Goal: Task Accomplishment & Management: Manage account settings

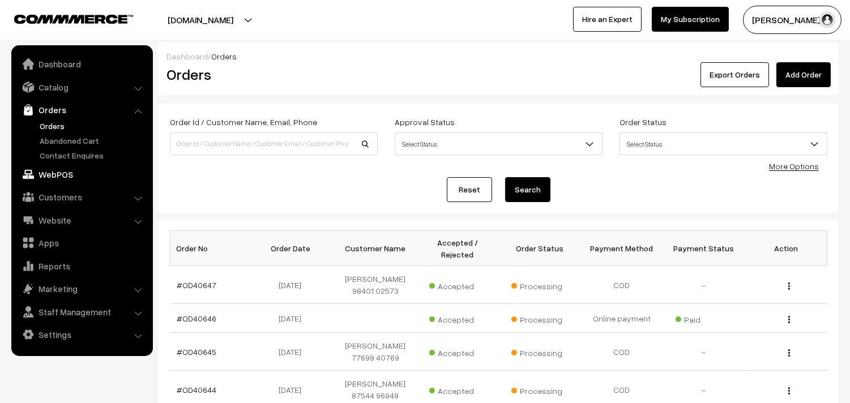
click at [61, 173] on link "WebPOS" at bounding box center [81, 174] width 135 height 20
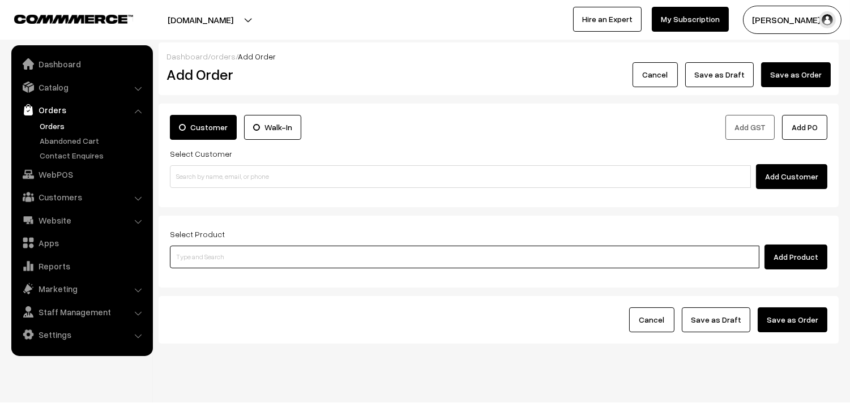
click at [251, 248] on input at bounding box center [465, 257] width 590 height 23
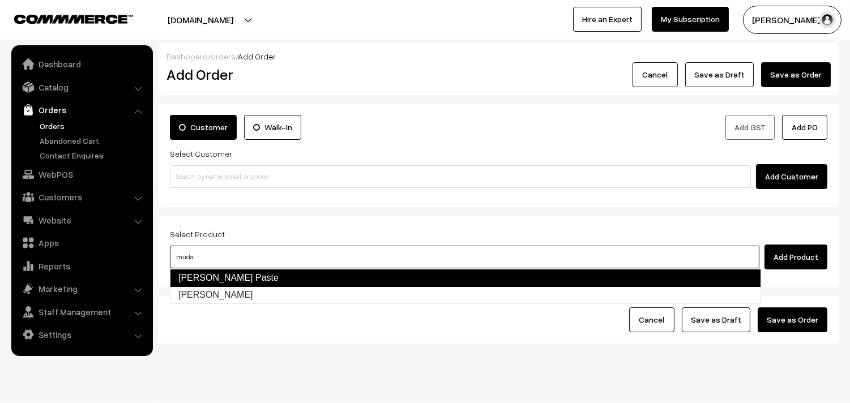
type input "Mudakkathan Rasam Paste"
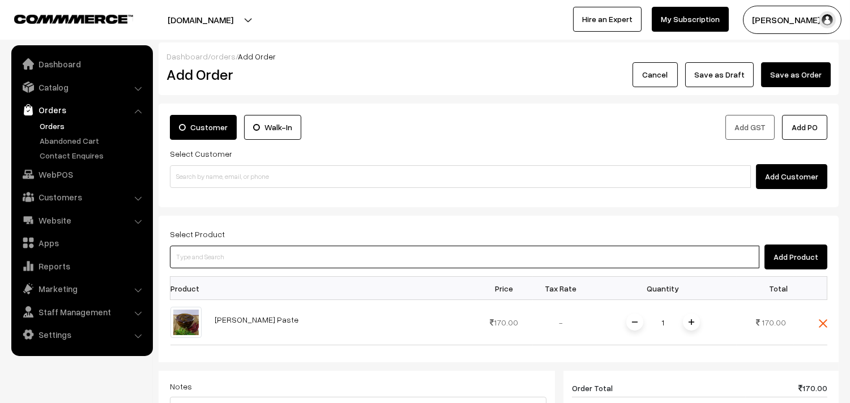
click at [296, 254] on input at bounding box center [465, 257] width 590 height 23
click at [365, 268] on input at bounding box center [465, 257] width 590 height 23
click at [365, 253] on input at bounding box center [465, 257] width 590 height 23
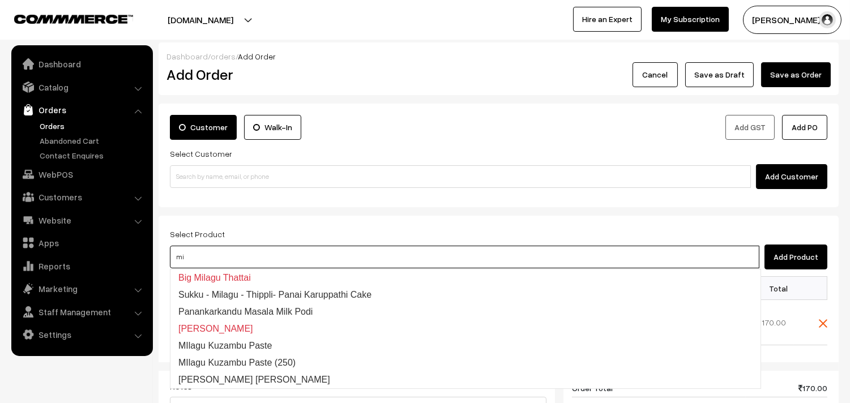
type input "m"
type input "milagu r"
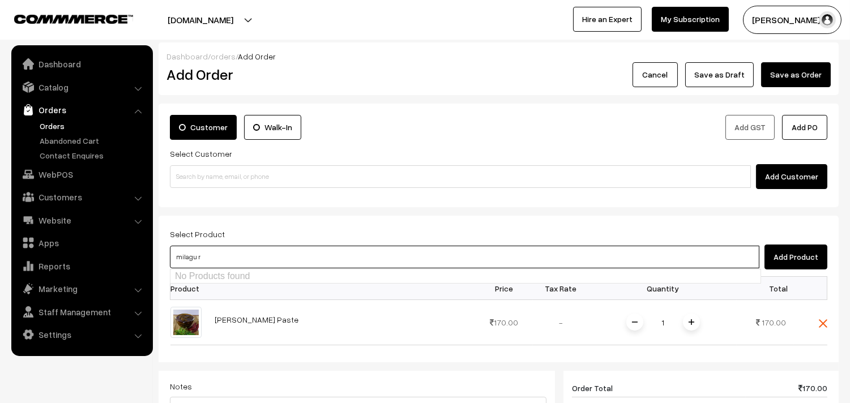
click at [172, 254] on input "milagu r" at bounding box center [465, 257] width 590 height 23
click at [193, 262] on input "milagu r" at bounding box center [465, 257] width 590 height 23
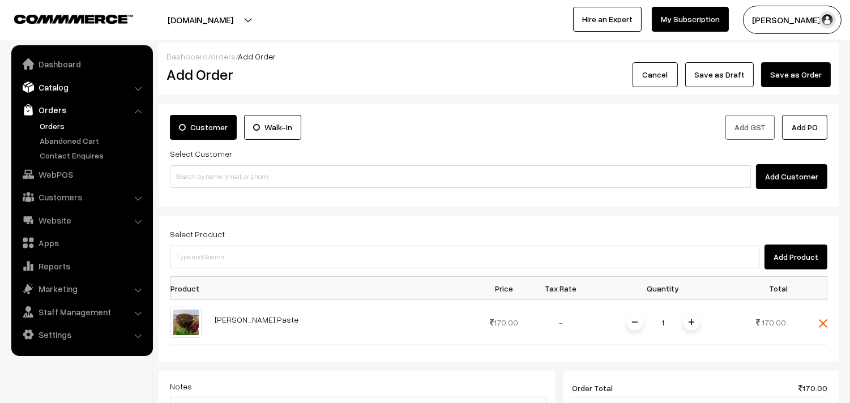
click at [63, 88] on link "Catalog" at bounding box center [81, 87] width 135 height 20
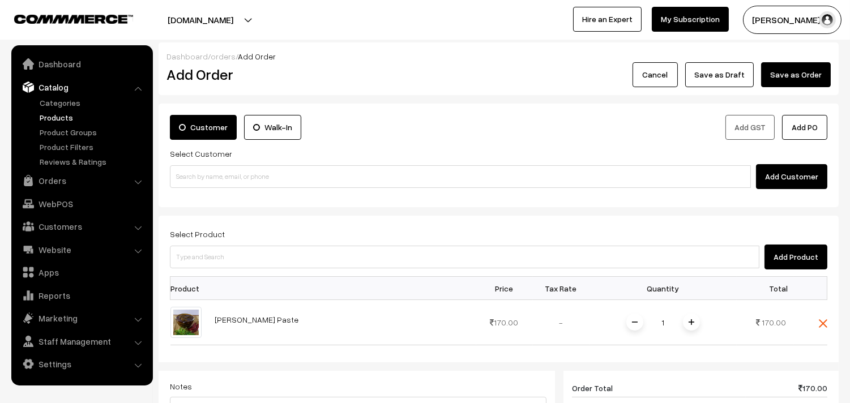
click at [61, 117] on link "Products" at bounding box center [93, 118] width 112 height 12
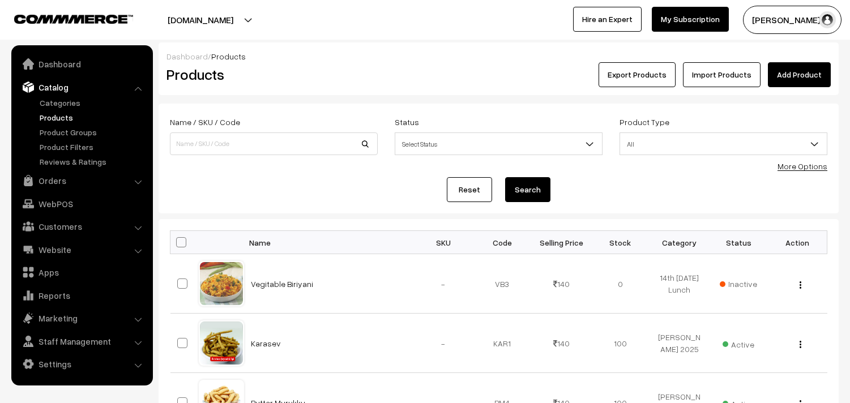
click at [818, 168] on link "More Options" at bounding box center [803, 166] width 50 height 10
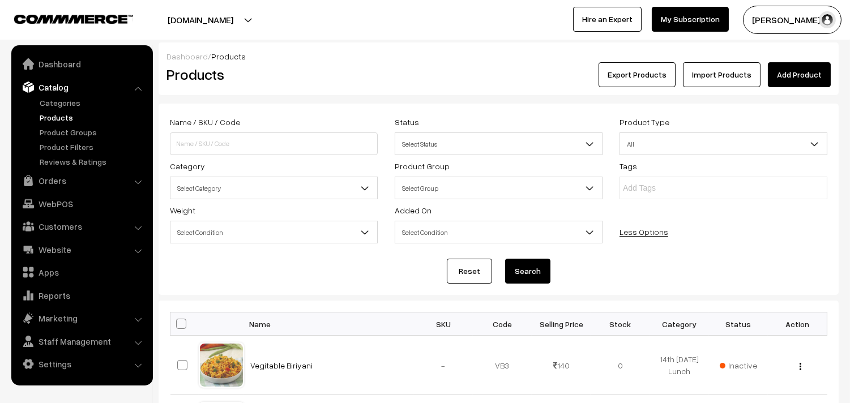
click at [220, 191] on span "Select Category" at bounding box center [273, 188] width 207 height 20
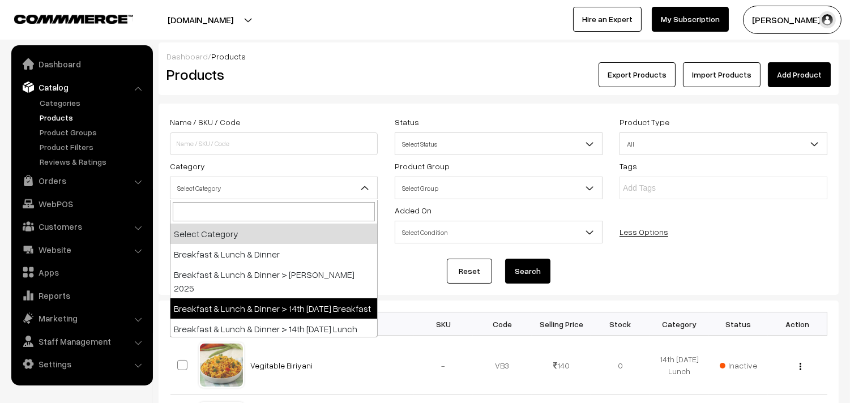
scroll to position [63, 0]
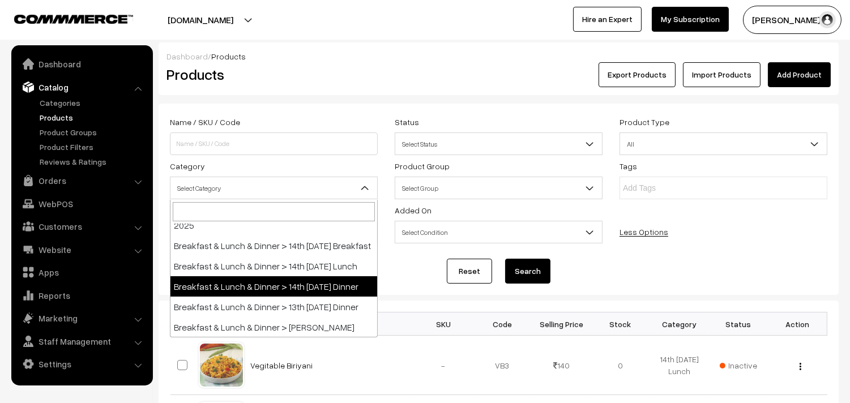
select select "68"
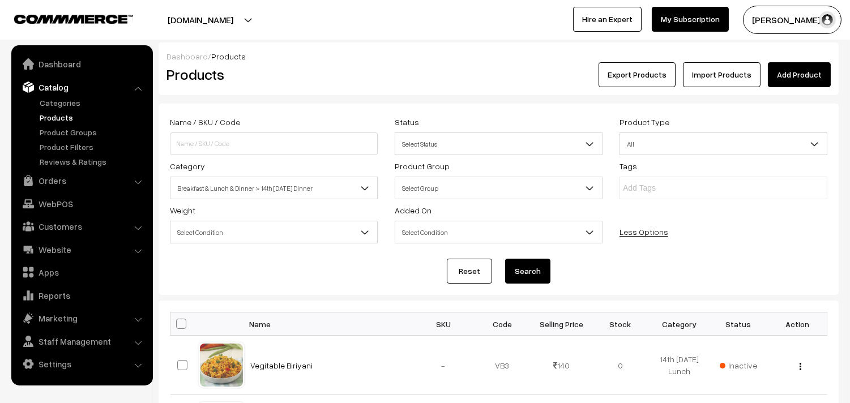
click at [523, 272] on button "Search" at bounding box center [527, 271] width 45 height 25
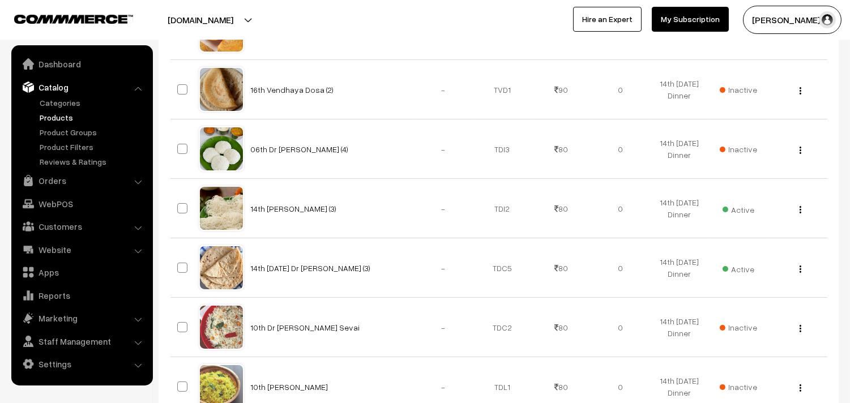
scroll to position [671, 0]
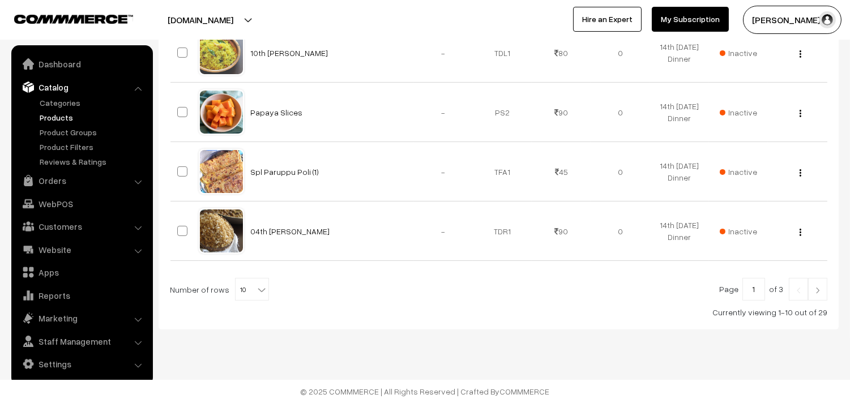
click at [247, 289] on span "10" at bounding box center [252, 290] width 33 height 23
drag, startPoint x: 242, startPoint y: 267, endPoint x: 270, endPoint y: 270, distance: 28.0
select select "100"
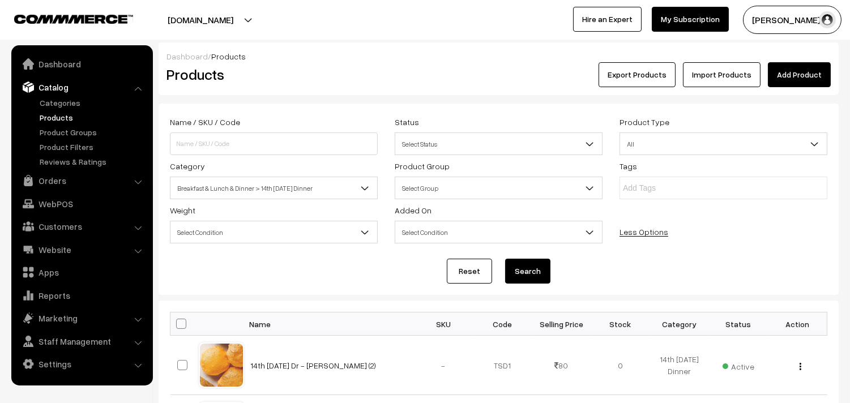
click at [180, 327] on span at bounding box center [181, 324] width 10 height 10
click at [178, 327] on input "checkbox" at bounding box center [173, 323] width 7 height 7
checkbox input "true"
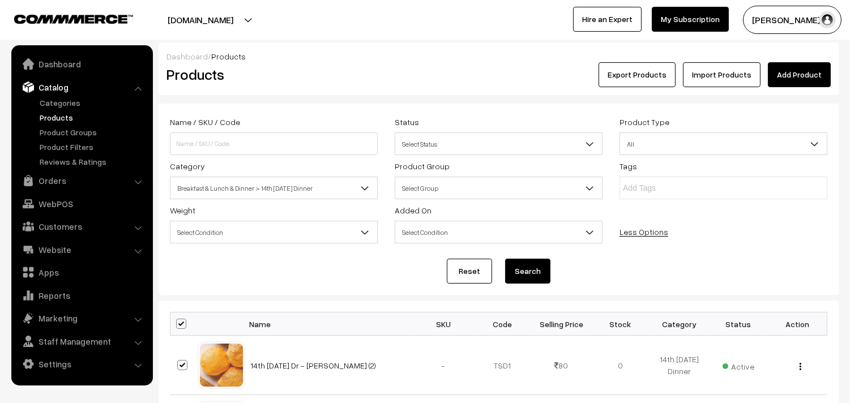
checkbox input "true"
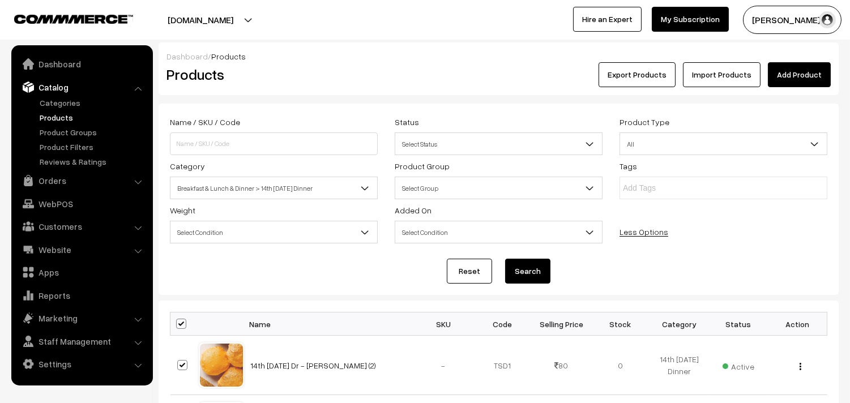
checkbox input "true"
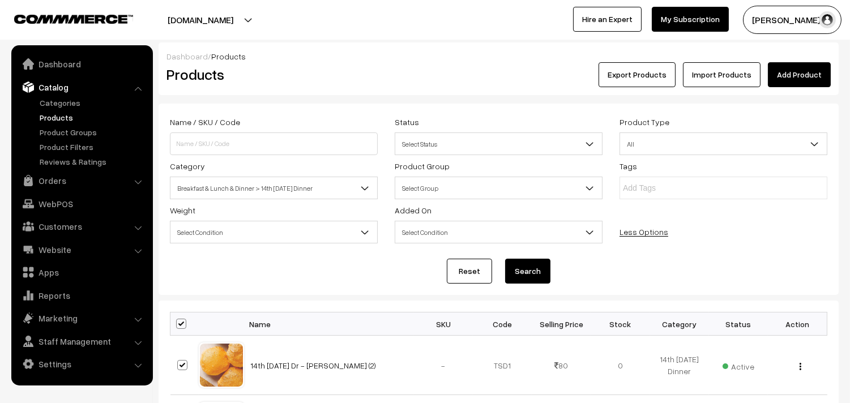
checkbox input "true"
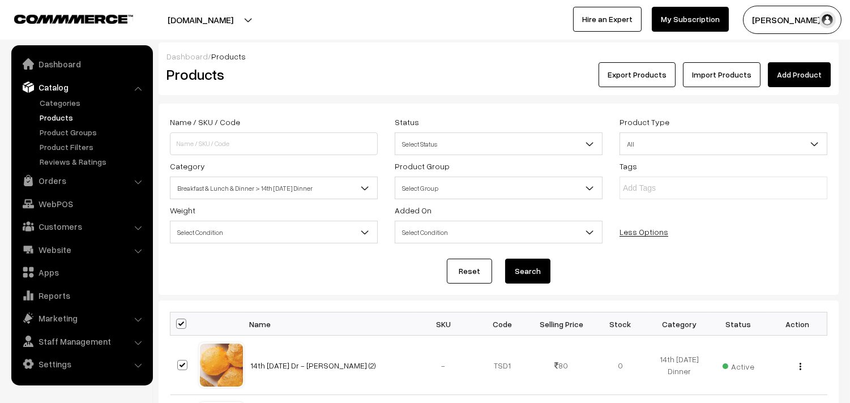
checkbox input "true"
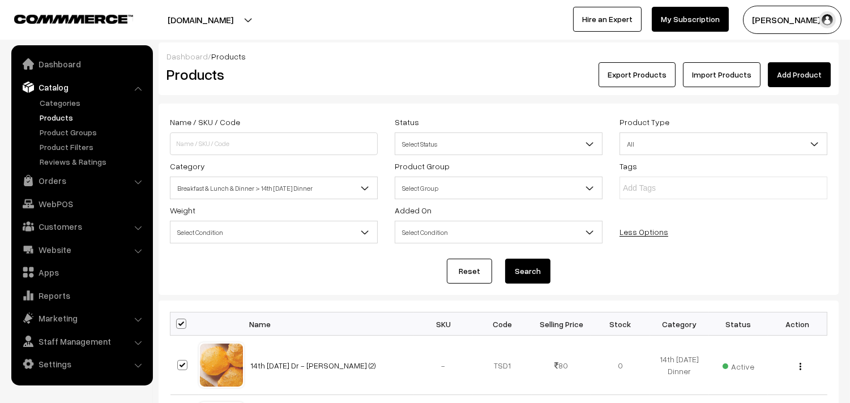
checkbox input "true"
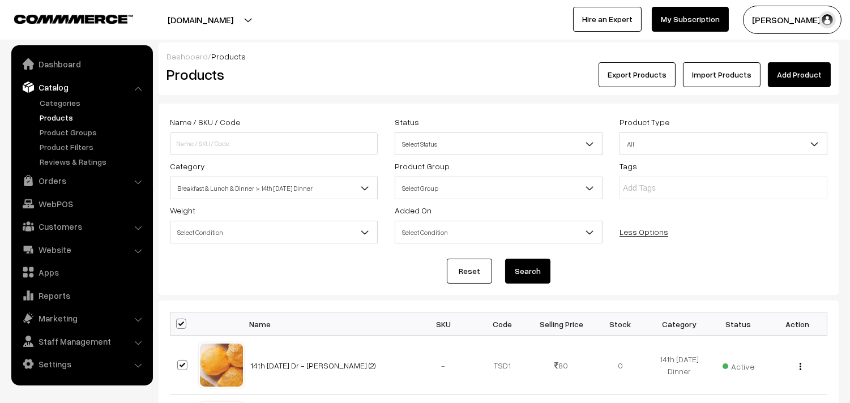
checkbox input "true"
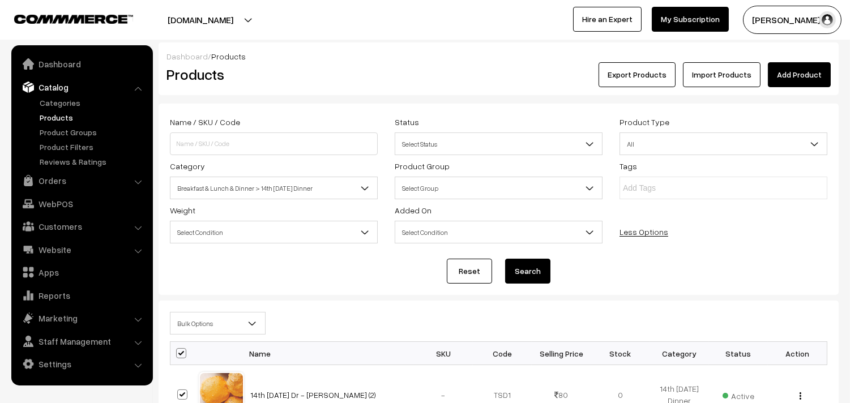
click at [185, 328] on span "Bulk Options" at bounding box center [217, 324] width 95 height 20
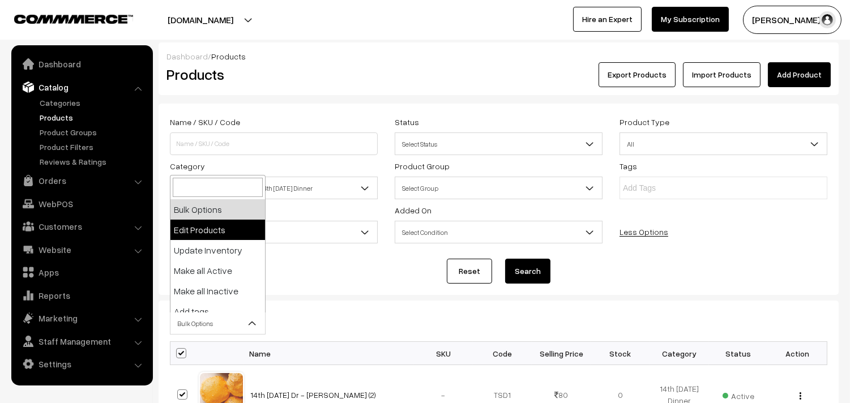
select select "editProduct"
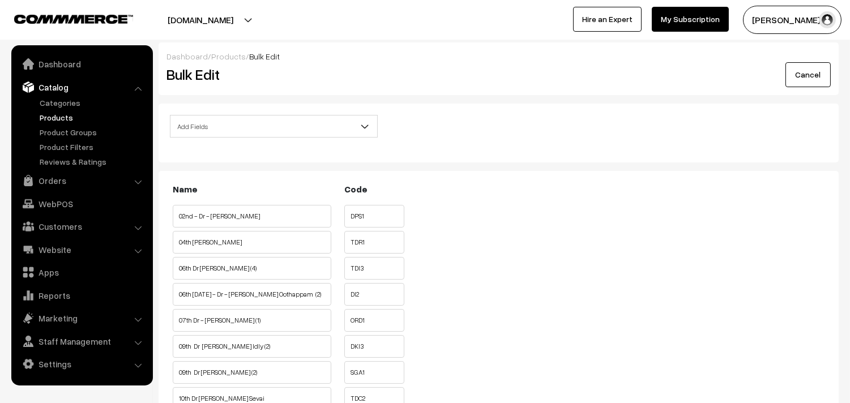
click at [247, 123] on span "Add Fields" at bounding box center [273, 127] width 207 height 20
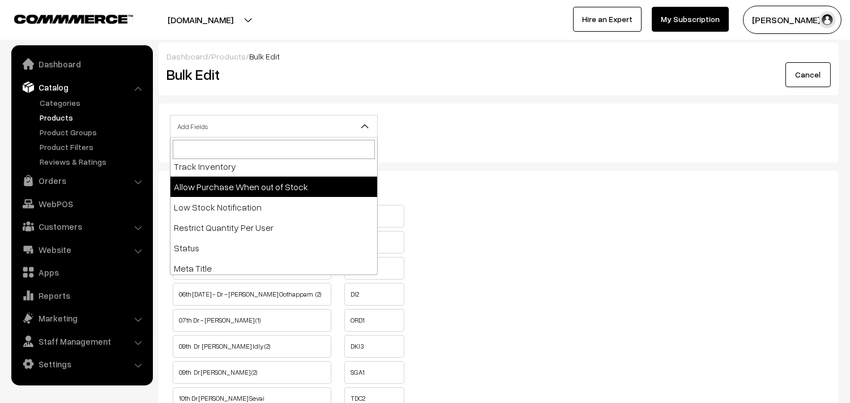
select select "allow-purchase"
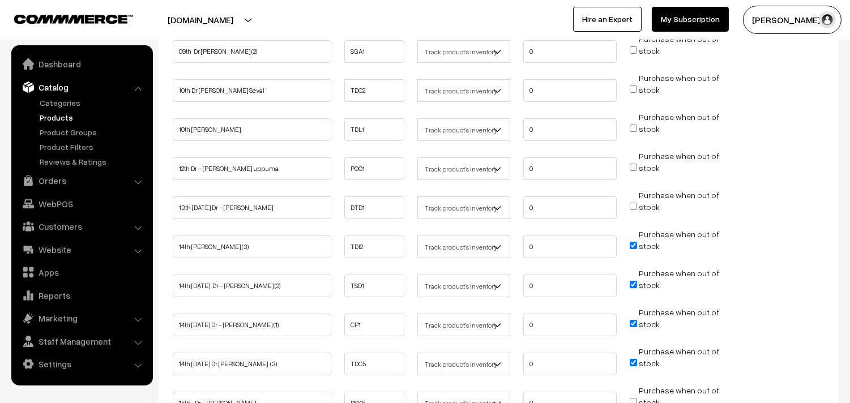
scroll to position [503, 0]
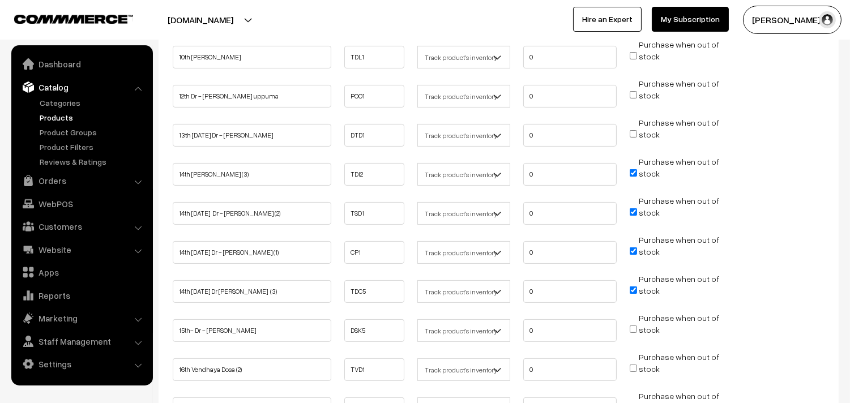
click at [632, 161] on li "Purchase when out of stock" at bounding box center [676, 170] width 99 height 28
click at [632, 171] on input "Purchase when out of stock" at bounding box center [633, 172] width 7 height 7
checkbox input "false"
click at [630, 207] on span "Purchase when out of stock" at bounding box center [674, 212] width 89 height 11
click at [631, 208] on input "Purchase when out of stock" at bounding box center [633, 211] width 7 height 7
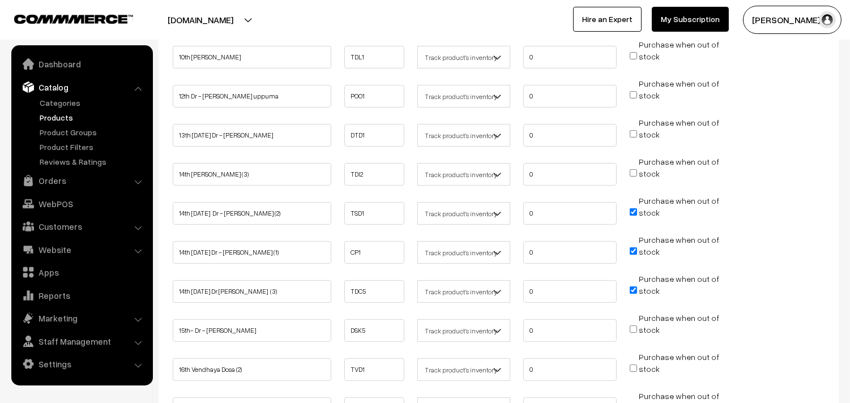
checkbox input "false"
click at [636, 247] on input "Purchase when out of stock" at bounding box center [633, 250] width 7 height 7
checkbox input "false"
click at [629, 289] on li "Purchase when out of stock" at bounding box center [676, 287] width 99 height 28
click at [631, 287] on input "Purchase when out of stock" at bounding box center [633, 290] width 7 height 7
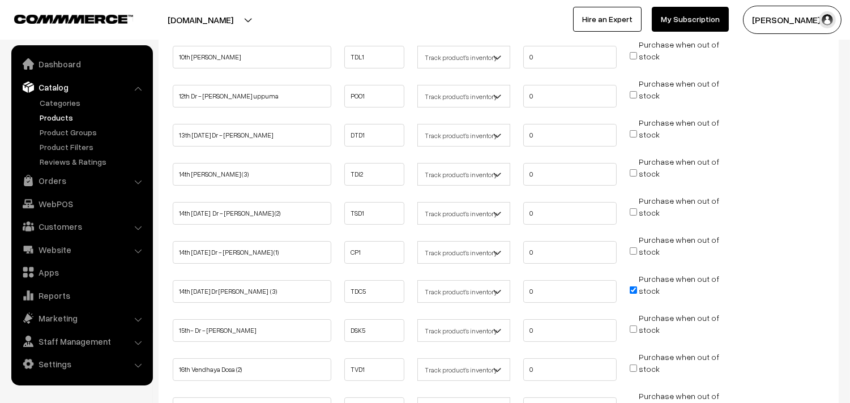
checkbox input "false"
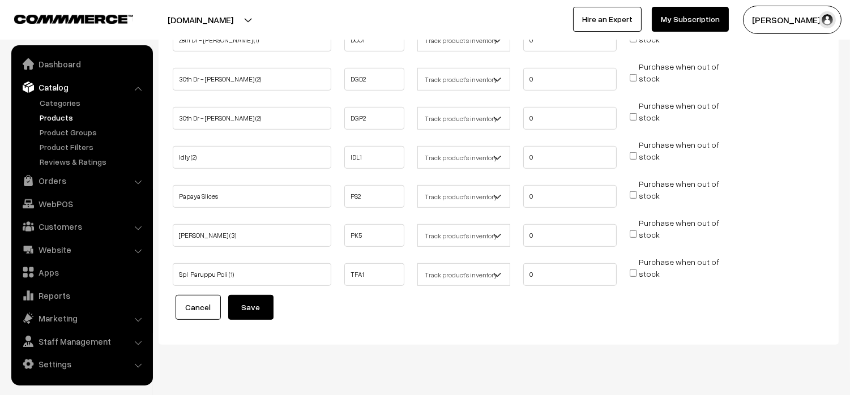
scroll to position [1074, 0]
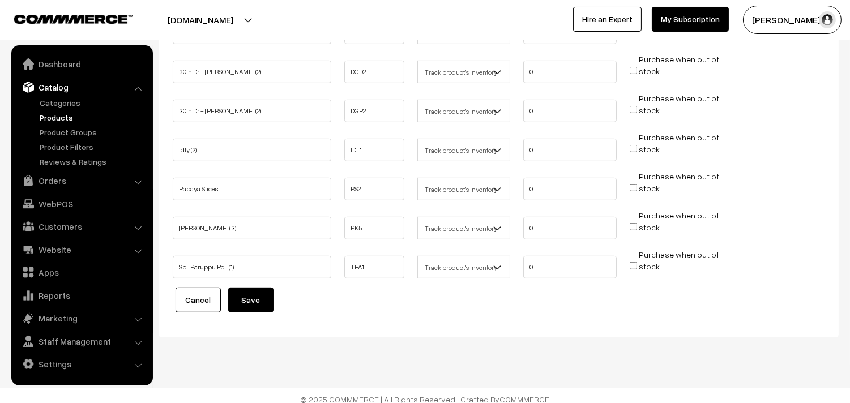
click at [259, 289] on button "Save" at bounding box center [250, 300] width 45 height 25
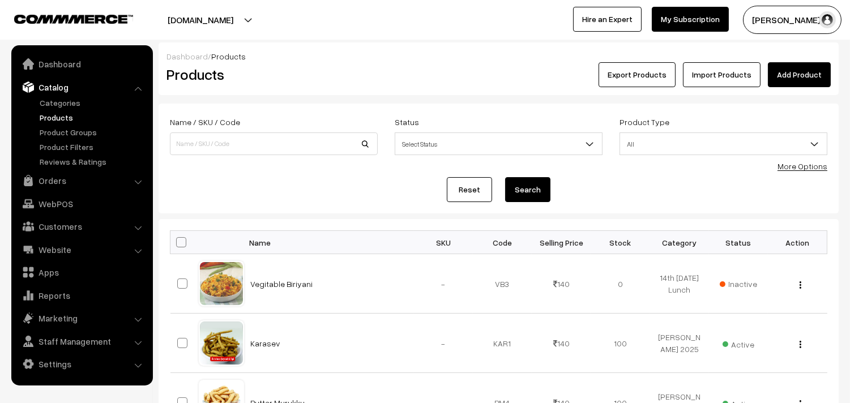
click at [814, 165] on link "More Options" at bounding box center [803, 166] width 50 height 10
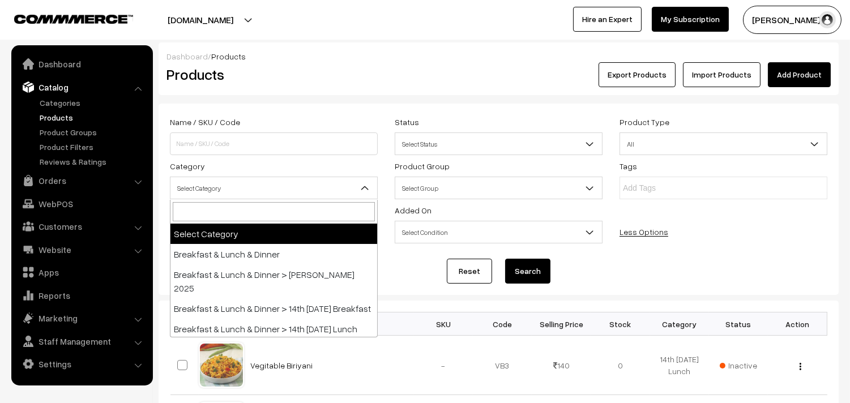
click at [264, 182] on span "Select Category" at bounding box center [273, 188] width 207 height 20
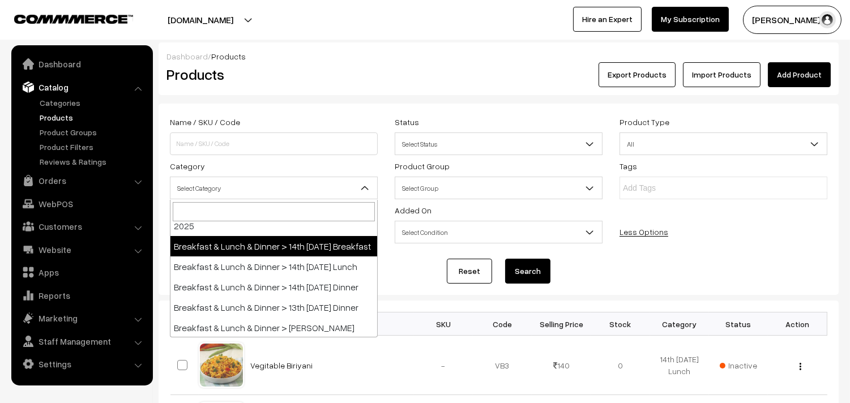
scroll to position [63, 0]
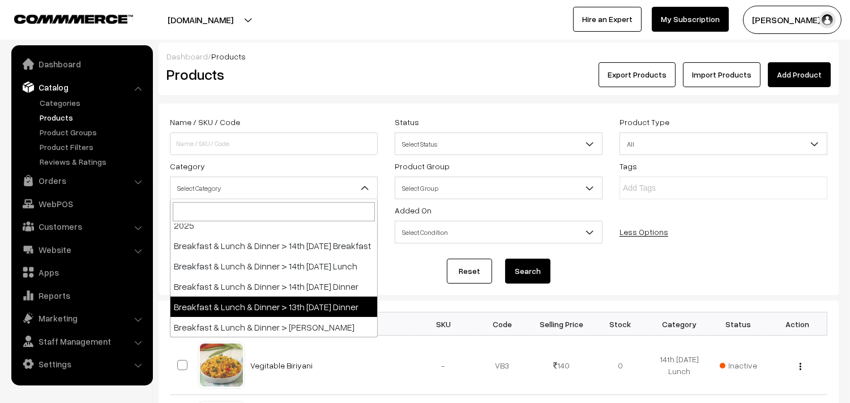
select select "96"
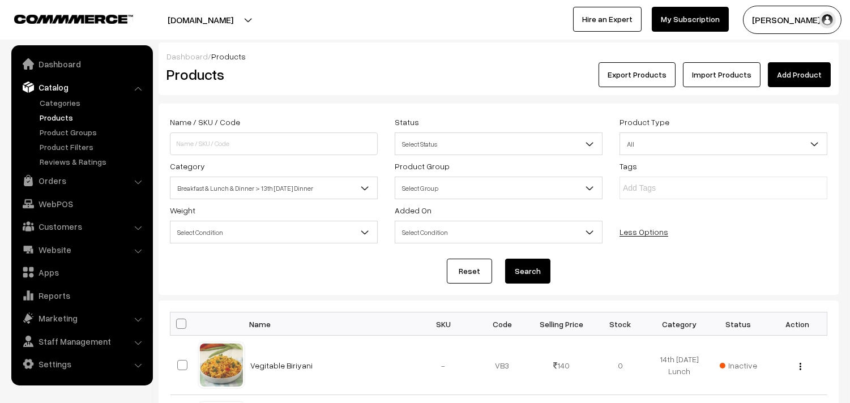
click at [545, 268] on button "Search" at bounding box center [527, 271] width 45 height 25
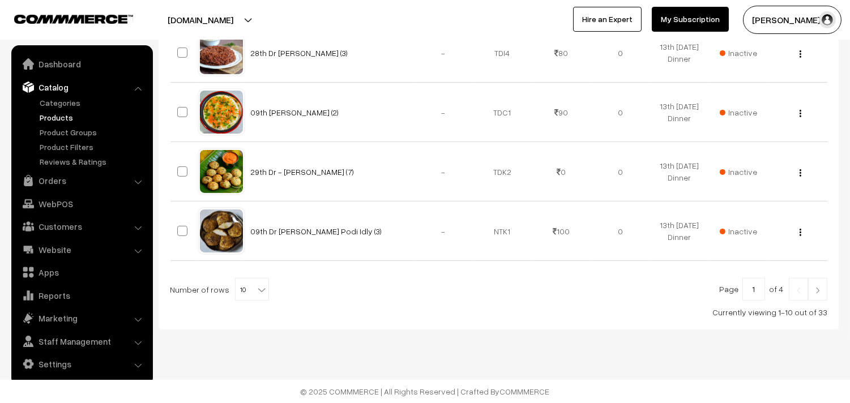
scroll to position [671, 0]
drag, startPoint x: 262, startPoint y: 288, endPoint x: 246, endPoint y: 286, distance: 15.9
click at [261, 288] on div "Page 1 of 4 Number of rows 10 20 30 40 50 60 70 80 90 100 10 Currently viewing …" at bounding box center [499, 298] width 658 height 40
click at [246, 286] on span "10" at bounding box center [252, 290] width 33 height 23
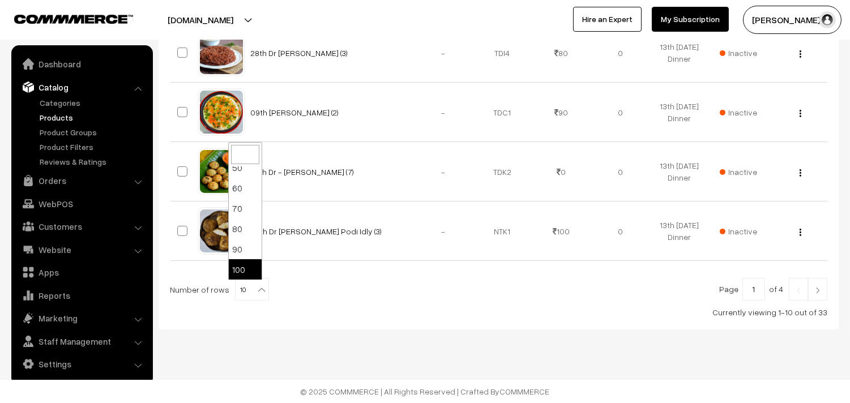
select select "100"
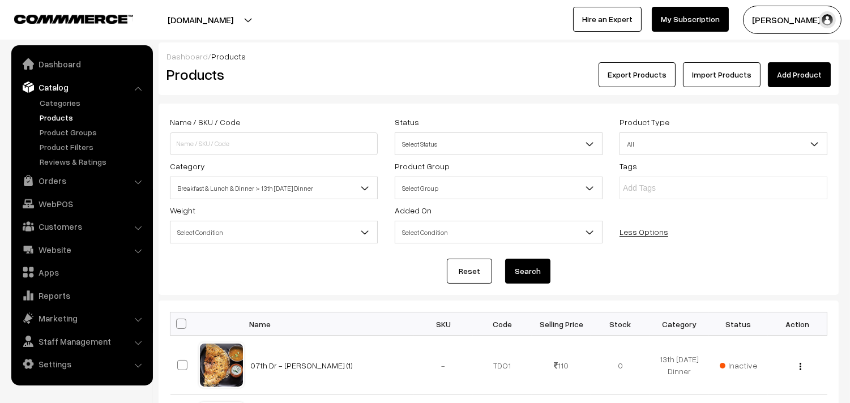
click at [182, 325] on span at bounding box center [181, 324] width 10 height 10
click at [178, 325] on input "checkbox" at bounding box center [173, 323] width 7 height 7
checkbox input "true"
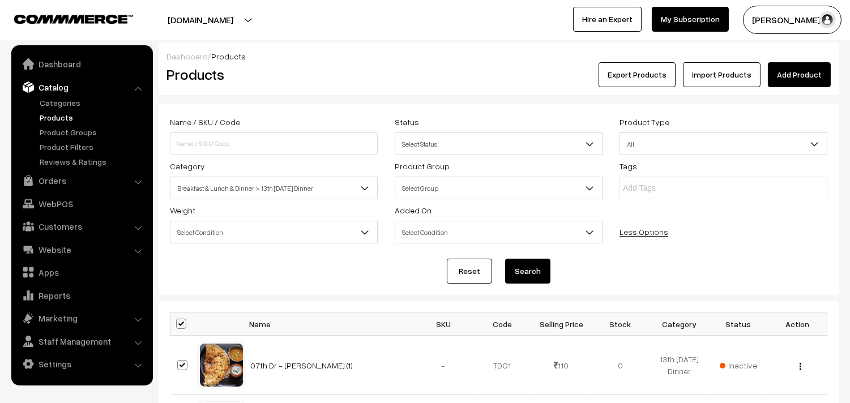
checkbox input "true"
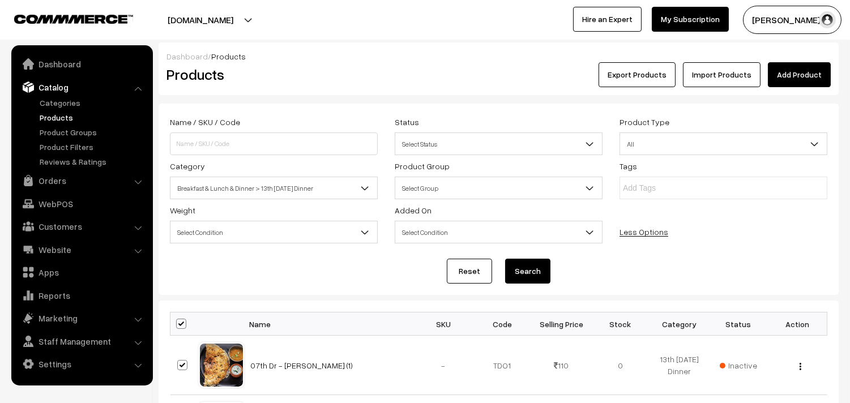
checkbox input "true"
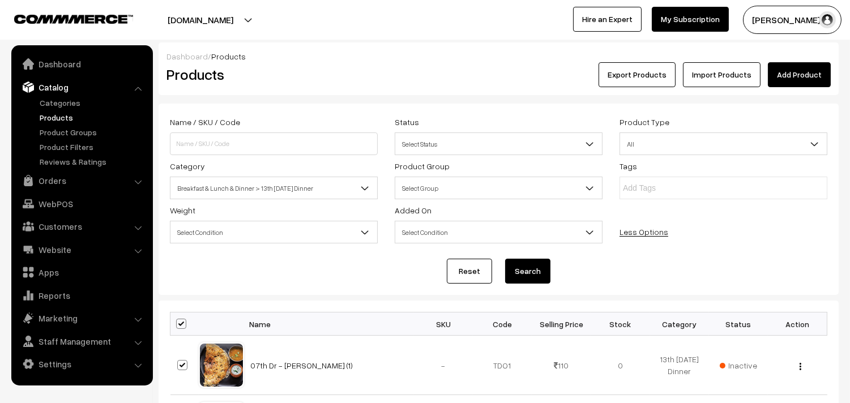
checkbox input "true"
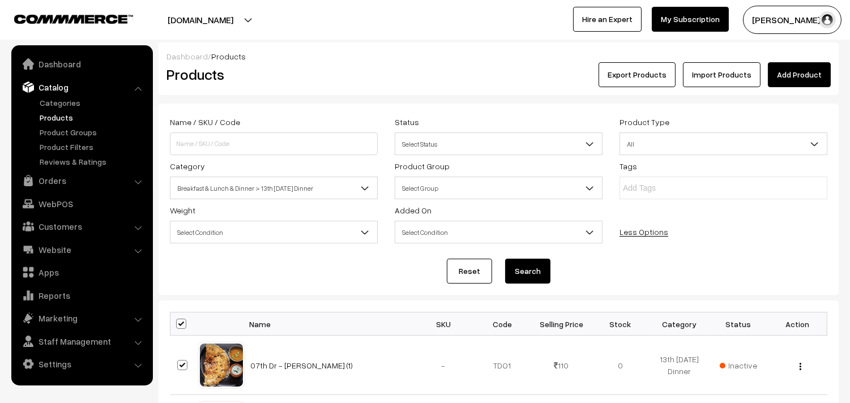
checkbox input "true"
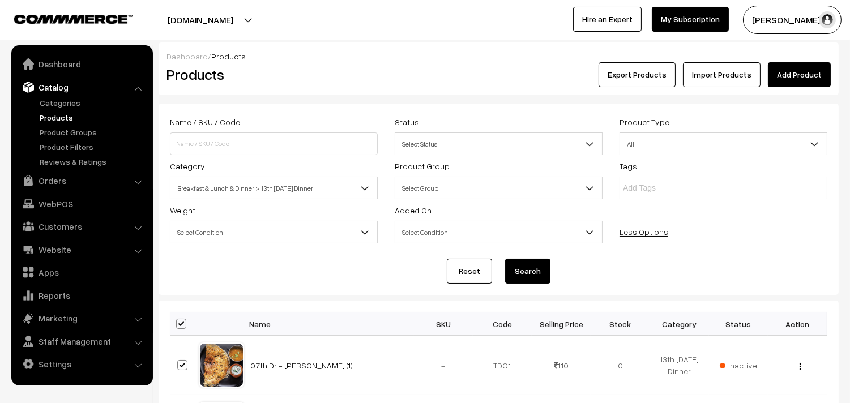
checkbox input "true"
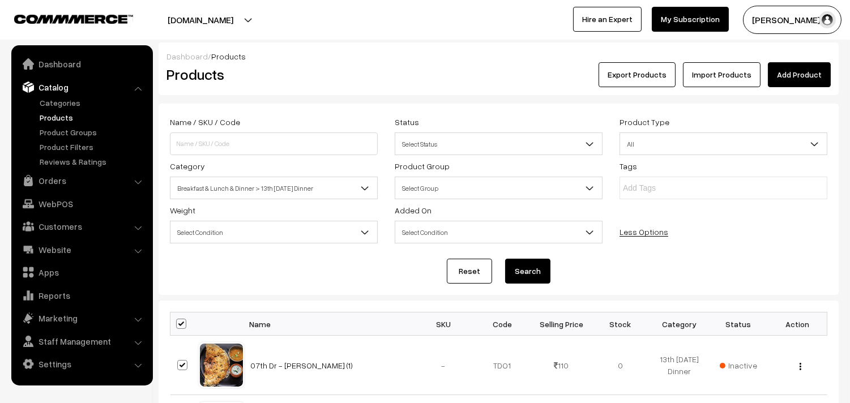
checkbox input "true"
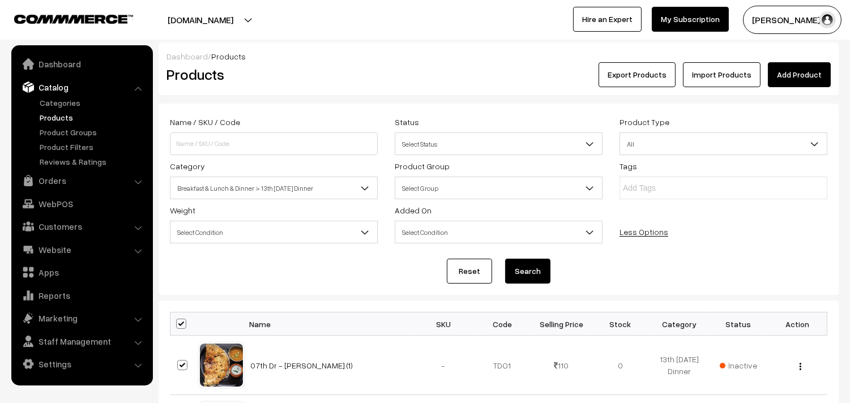
checkbox input "true"
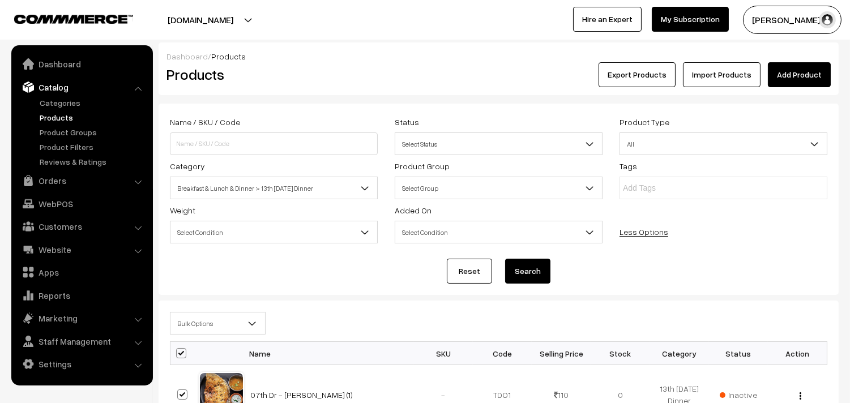
click at [196, 326] on span "Bulk Options" at bounding box center [217, 324] width 95 height 20
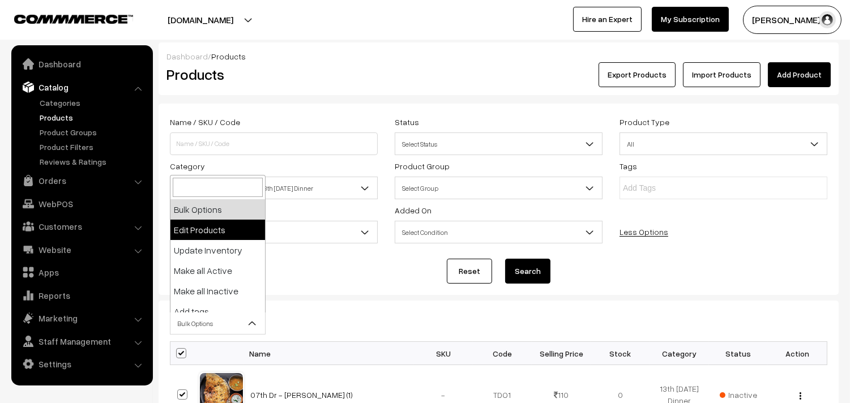
select select "editProduct"
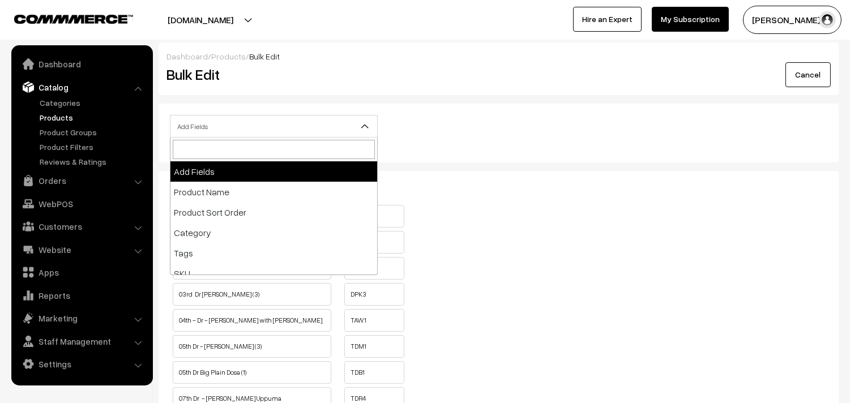
click at [257, 132] on span "Add Fields" at bounding box center [273, 127] width 207 height 20
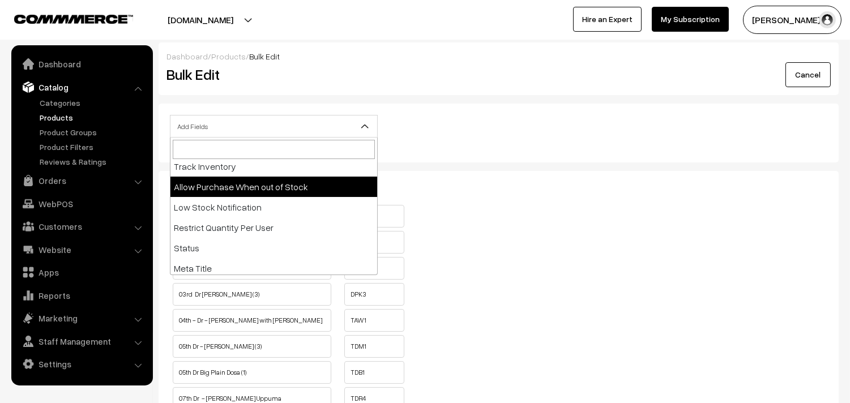
select select "allow-purchase"
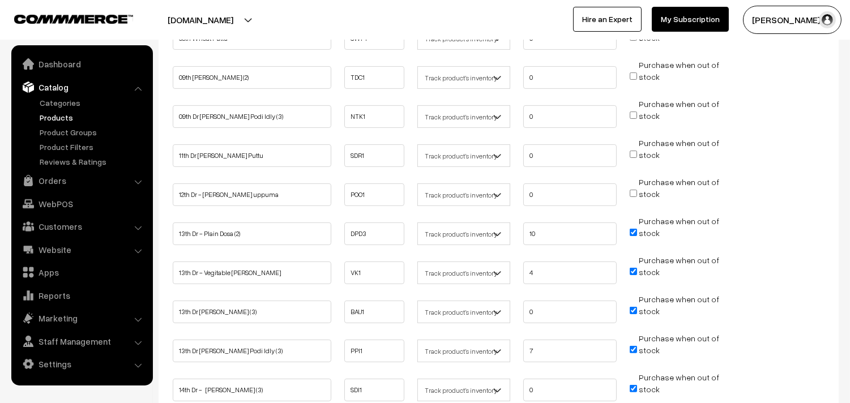
scroll to position [755, 0]
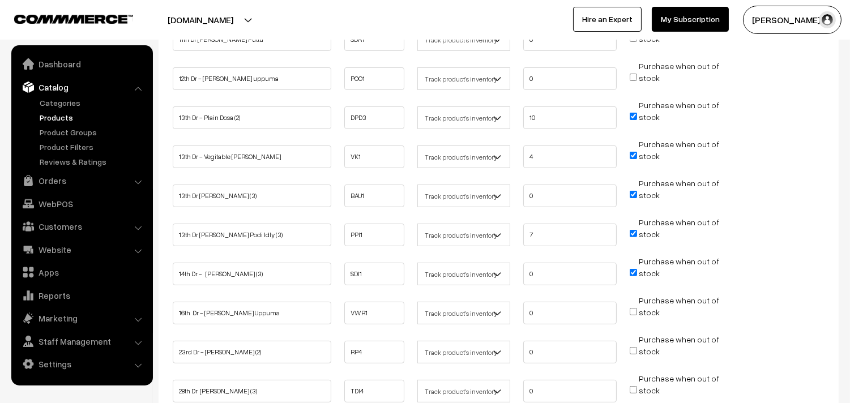
click at [633, 113] on input "Purchase when out of stock" at bounding box center [633, 116] width 7 height 7
checkbox input "false"
drag, startPoint x: 530, startPoint y: 116, endPoint x: 606, endPoint y: 183, distance: 101.5
click at [426, 129] on div "Name Code Track Inventory Quantity Allow Purchase TDC4 0 0" at bounding box center [499, 102] width 658 height 1303
type input "0"
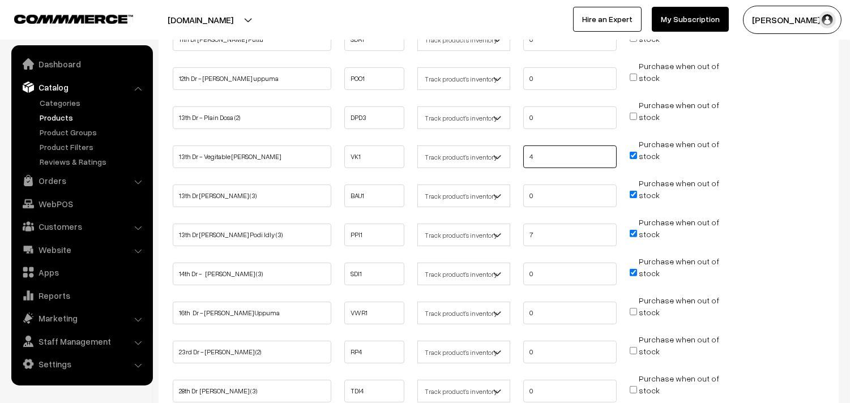
drag, startPoint x: 562, startPoint y: 156, endPoint x: 502, endPoint y: 193, distance: 69.6
click at [470, 162] on ul "13th Dr - Vegitable Rava Kichadi VK1 Don't track inventory 4" at bounding box center [499, 153] width 658 height 30
type input "0"
drag, startPoint x: 561, startPoint y: 234, endPoint x: 465, endPoint y: 234, distance: 95.7
click at [465, 234] on ul "13th Dr Pirandai Ellu Podi Idly (3) PPI1 Don't track inventory 7" at bounding box center [499, 231] width 658 height 30
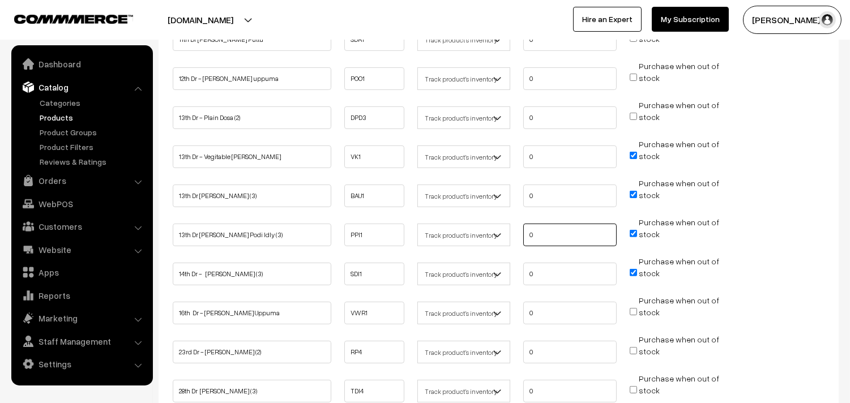
type input "0"
click at [631, 269] on input "Purchase when out of stock" at bounding box center [633, 272] width 7 height 7
checkbox input "false"
click at [633, 230] on input "Purchase when out of stock" at bounding box center [633, 233] width 7 height 7
checkbox input "false"
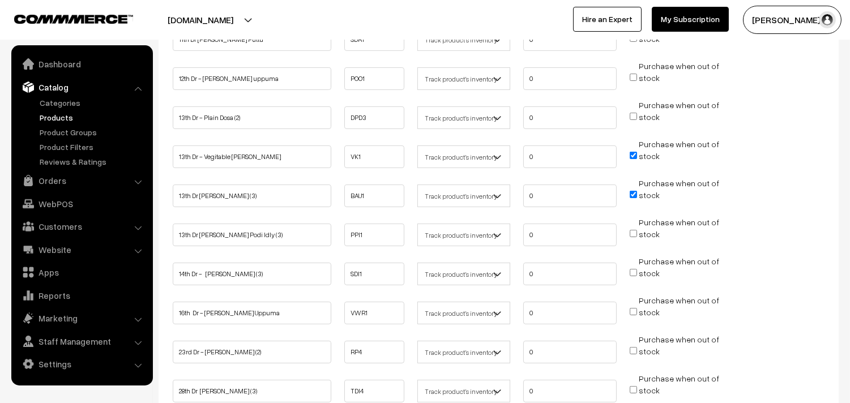
click at [630, 191] on input "Purchase when out of stock" at bounding box center [633, 194] width 7 height 7
checkbox input "false"
click at [633, 152] on input "Purchase when out of stock" at bounding box center [633, 155] width 7 height 7
checkbox input "false"
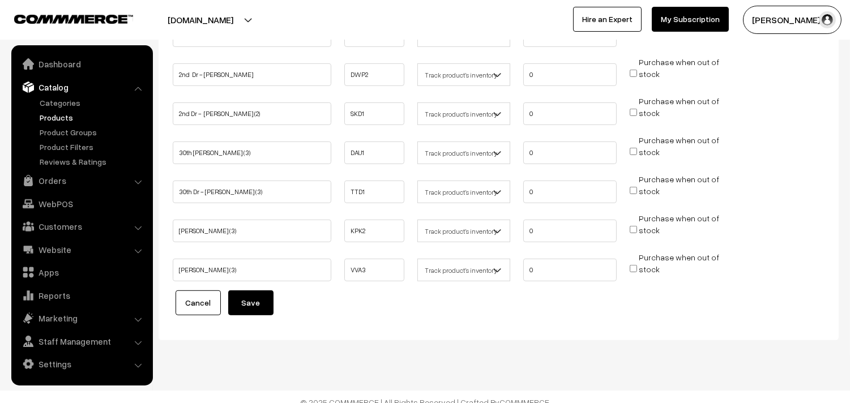
scroll to position [1230, 0]
click at [250, 291] on button "Save" at bounding box center [250, 300] width 45 height 25
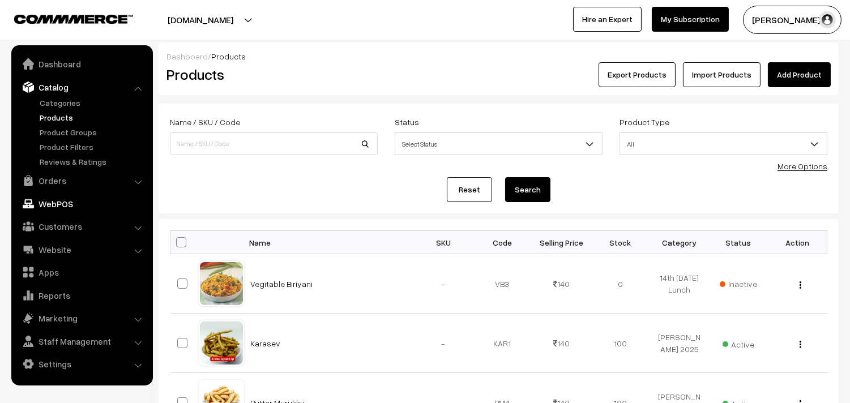
click at [54, 182] on link "Orders" at bounding box center [81, 180] width 135 height 20
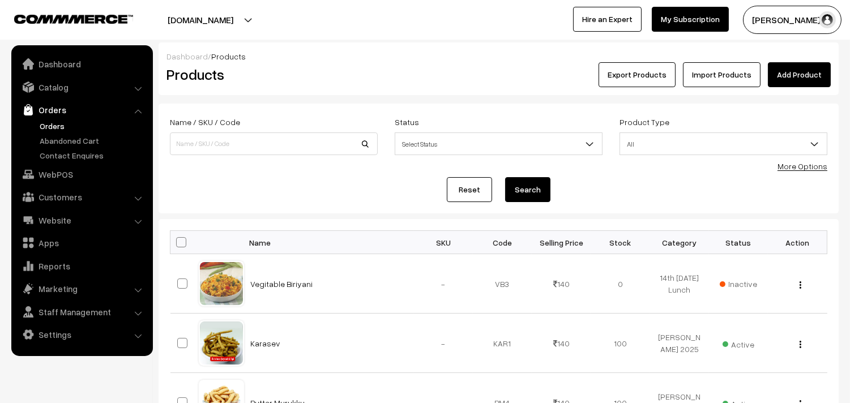
click at [58, 122] on link "Orders" at bounding box center [93, 126] width 112 height 12
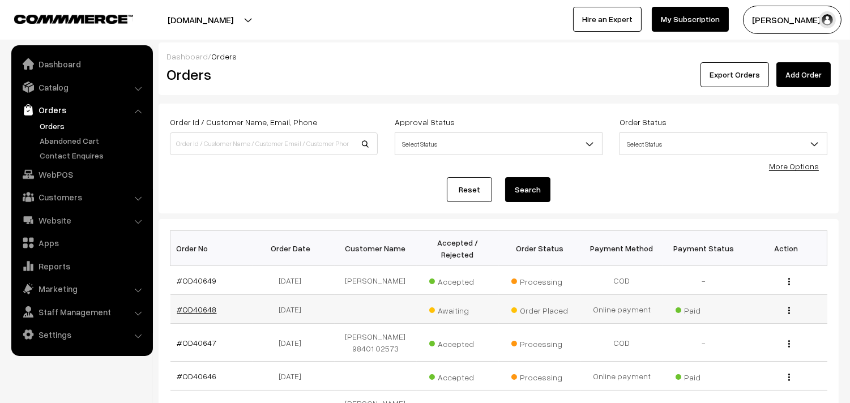
click at [196, 308] on link "#OD40648" at bounding box center [197, 310] width 40 height 10
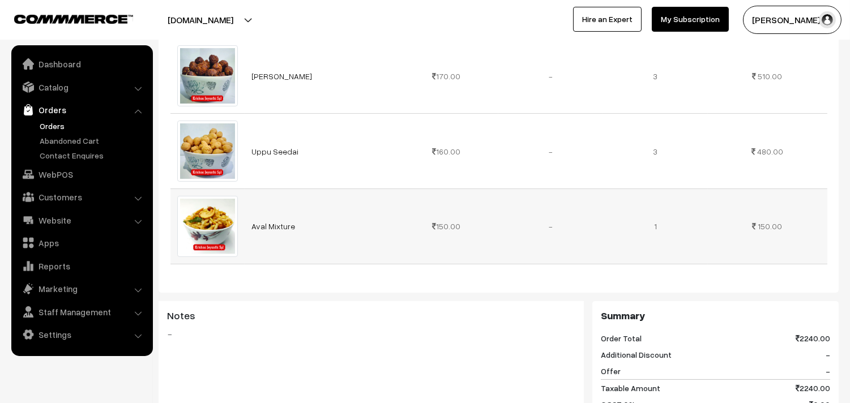
scroll to position [692, 0]
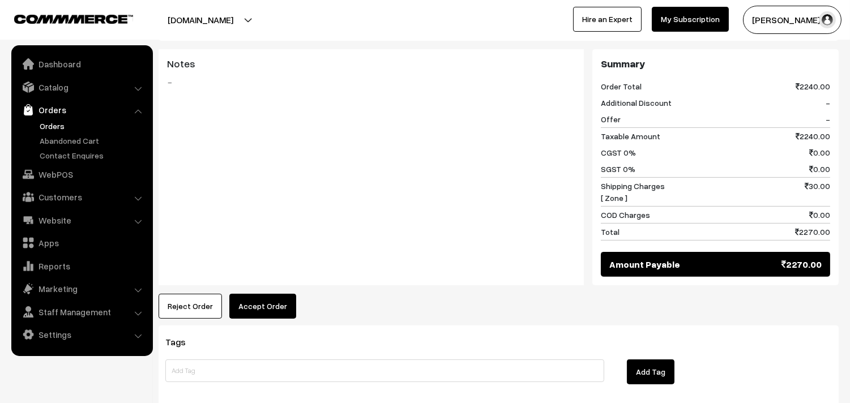
click at [63, 123] on link "Orders" at bounding box center [93, 126] width 112 height 12
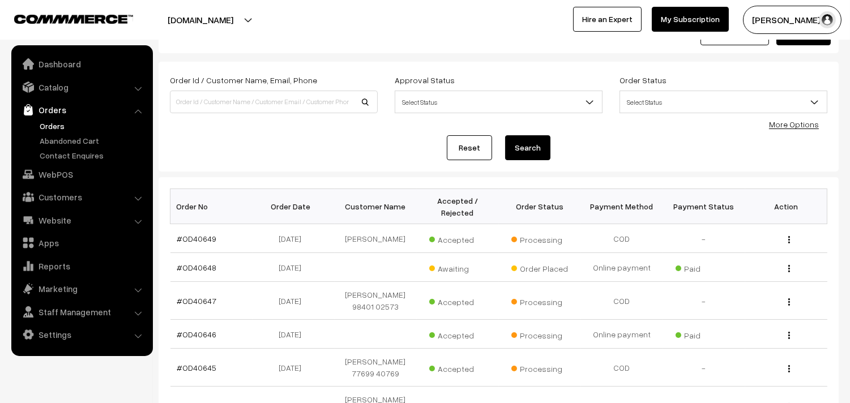
scroll to position [63, 0]
